Goal: Transaction & Acquisition: Subscribe to service/newsletter

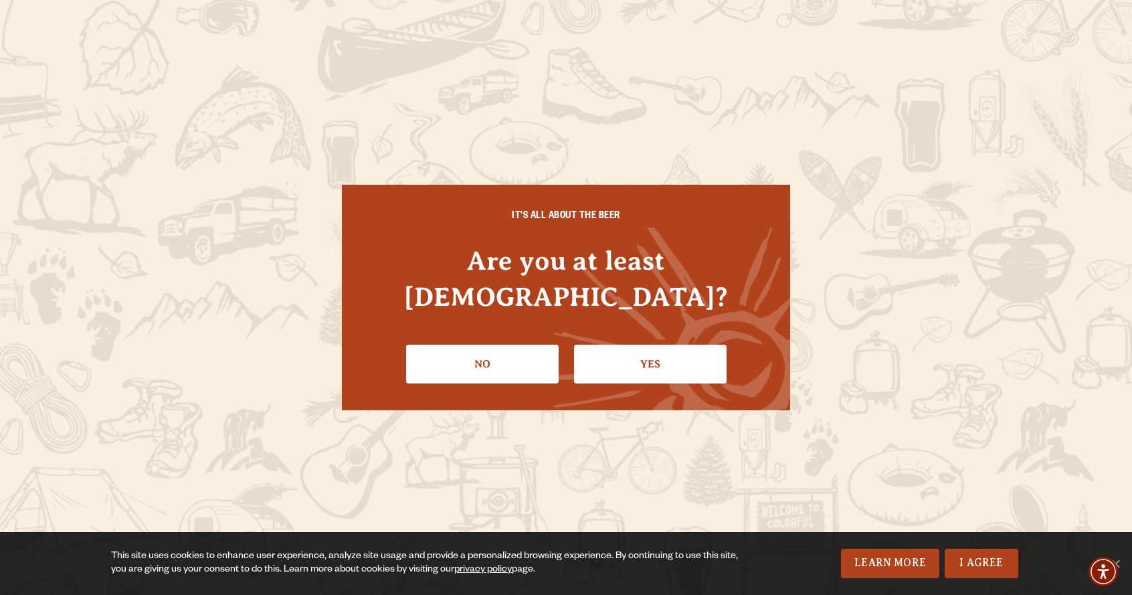
click at [688, 334] on li "Yes" at bounding box center [650, 358] width 153 height 49
click at [623, 349] on link "Yes" at bounding box center [650, 363] width 153 height 39
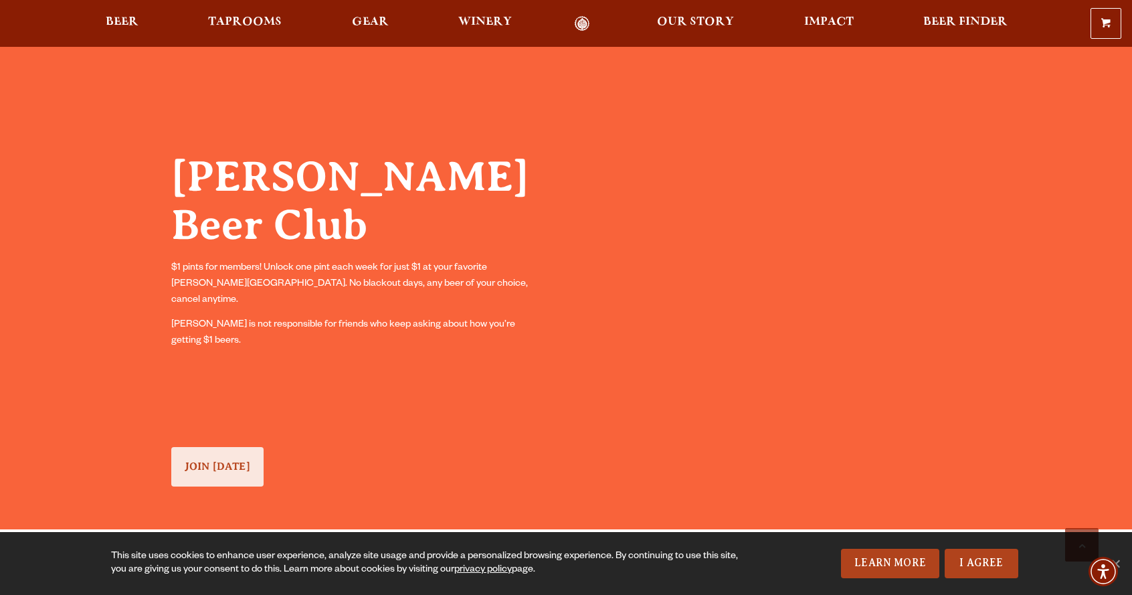
scroll to position [1140, 0]
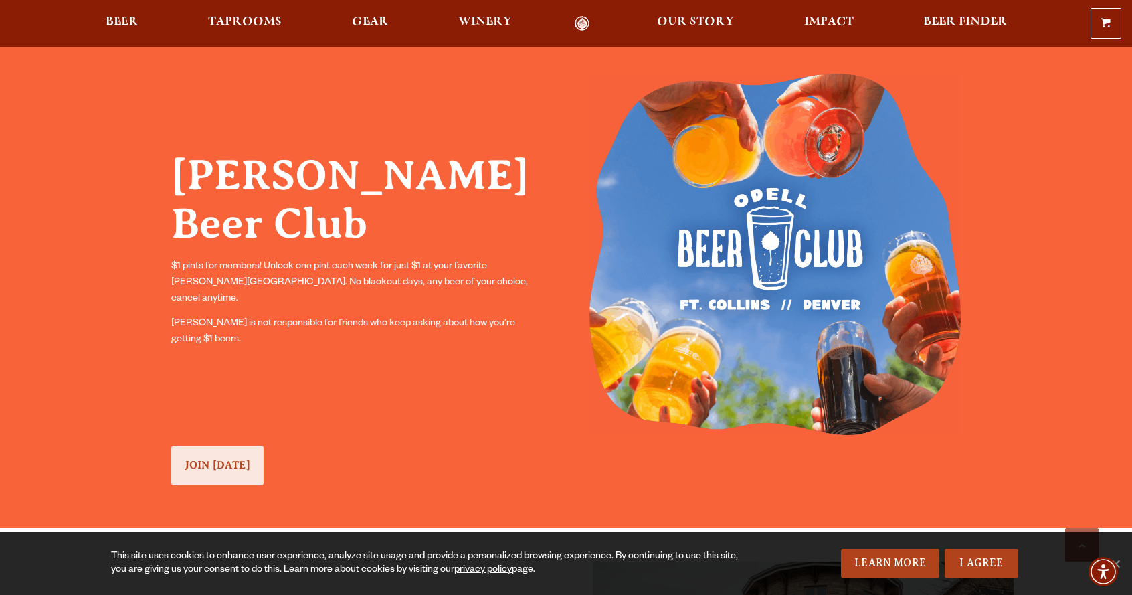
click at [237, 456] on link "JOIN [DATE]" at bounding box center [217, 464] width 92 height 39
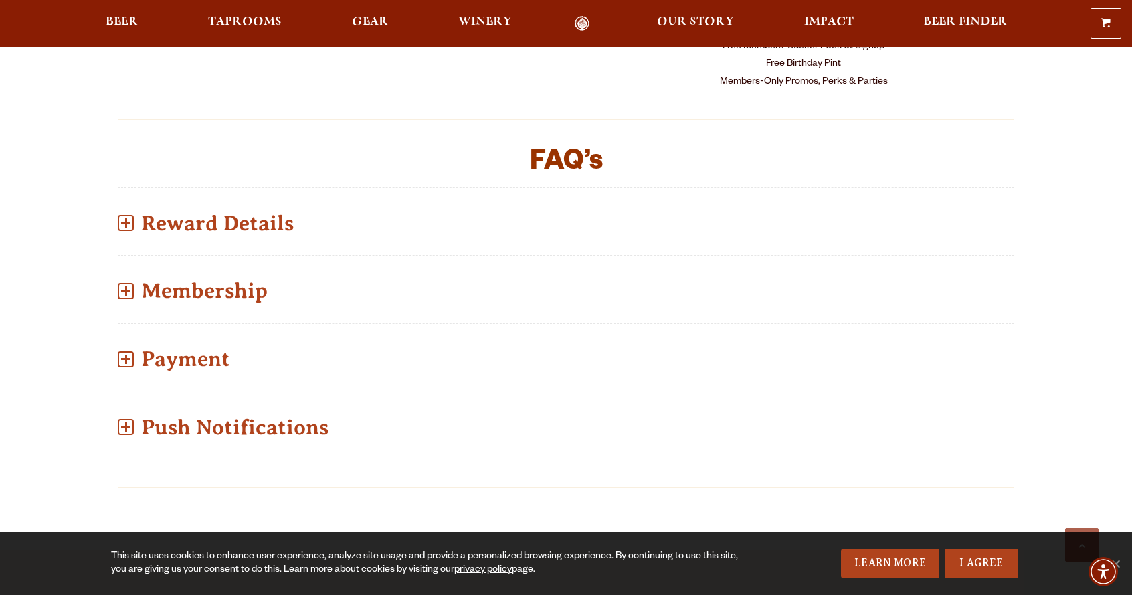
scroll to position [892, 0]
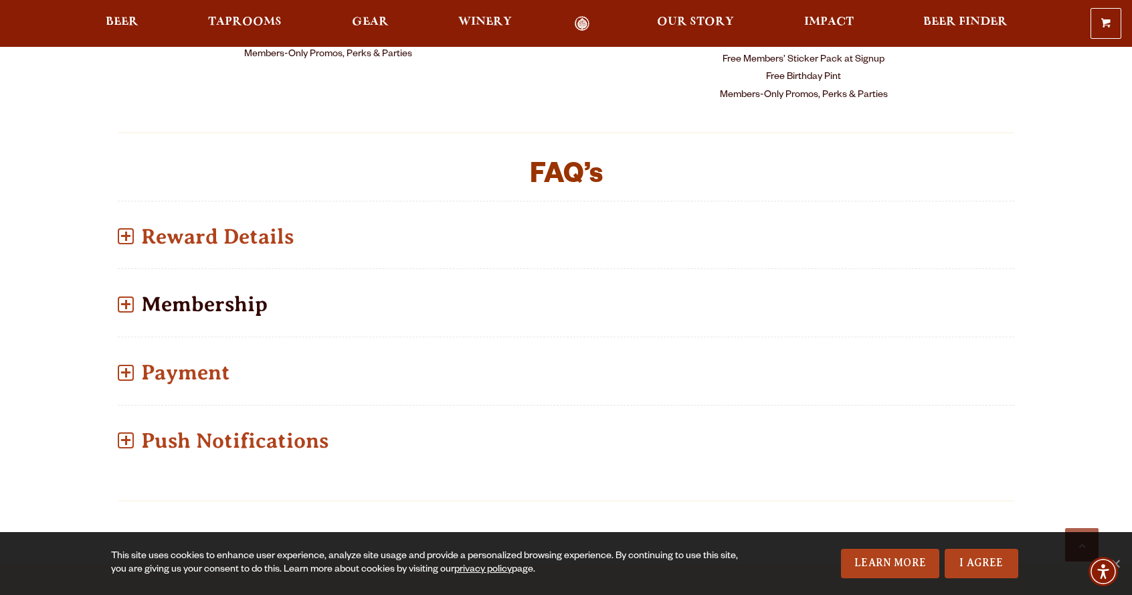
click at [124, 280] on p "Membership" at bounding box center [566, 303] width 896 height 47
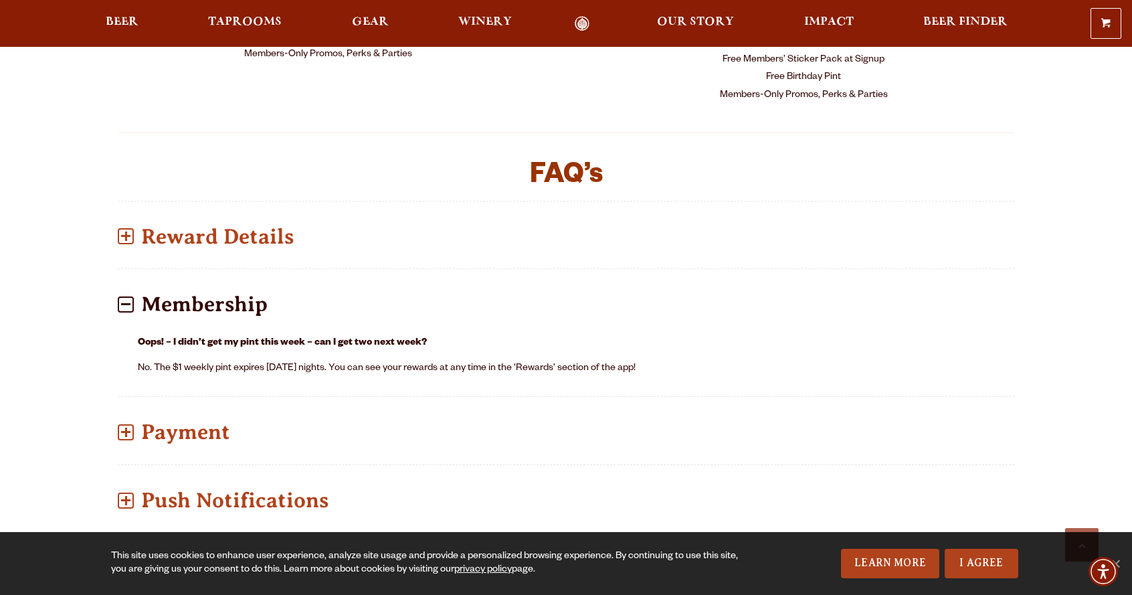
click at [124, 296] on span at bounding box center [126, 304] width 16 height 16
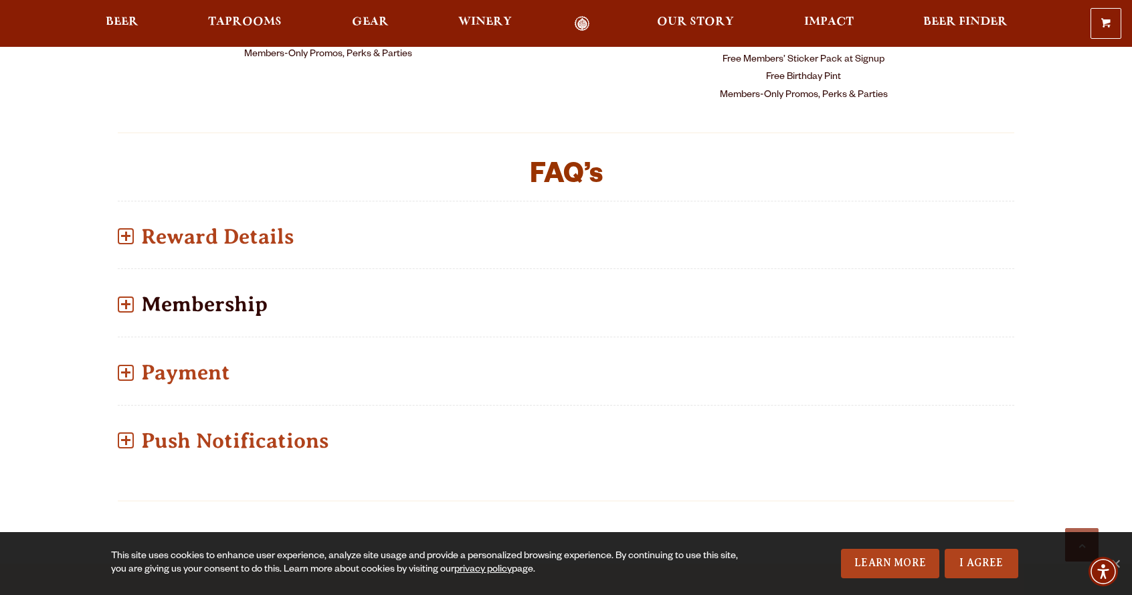
click at [124, 296] on span at bounding box center [126, 304] width 16 height 16
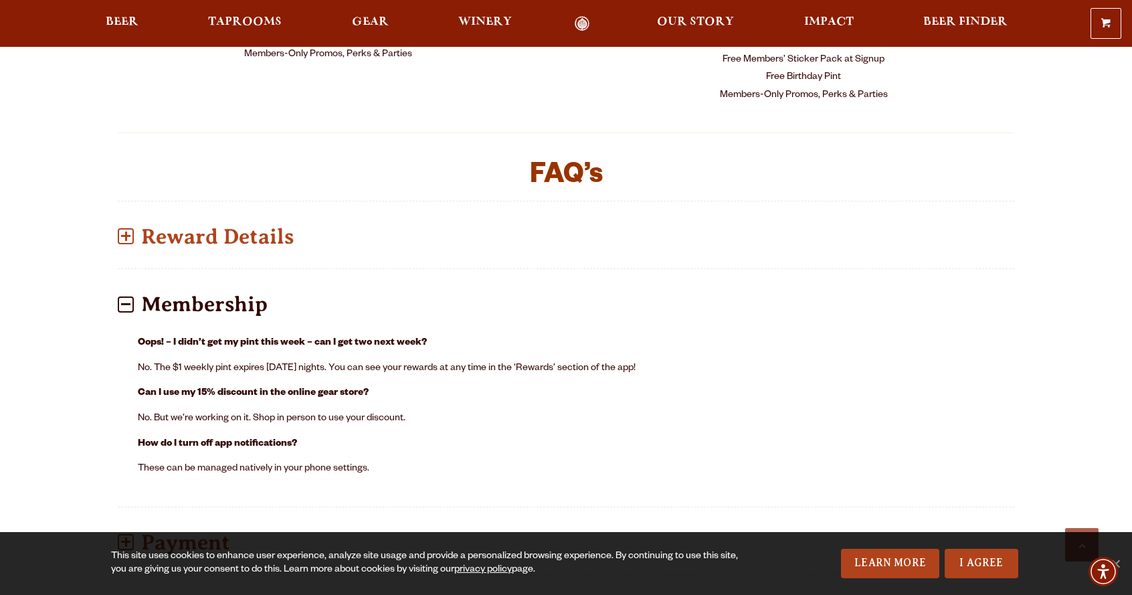
click at [126, 303] on span at bounding box center [125, 304] width 9 height 2
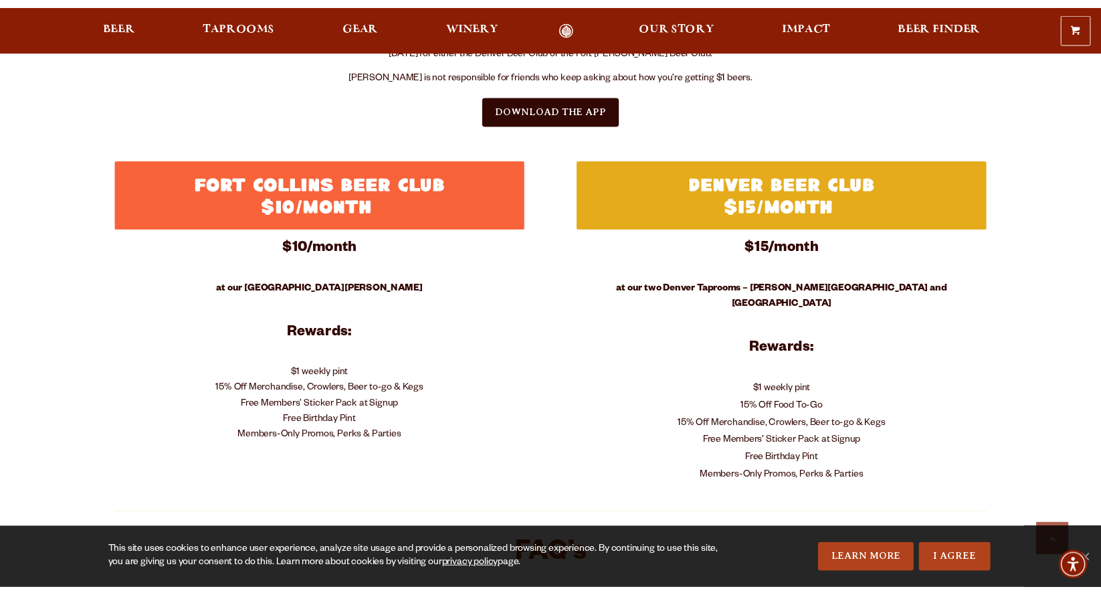
scroll to position [500, 0]
